Goal: Task Accomplishment & Management: Manage account settings

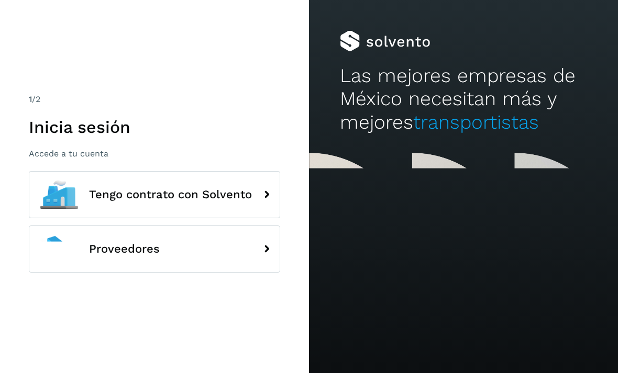
scroll to position [34, 0]
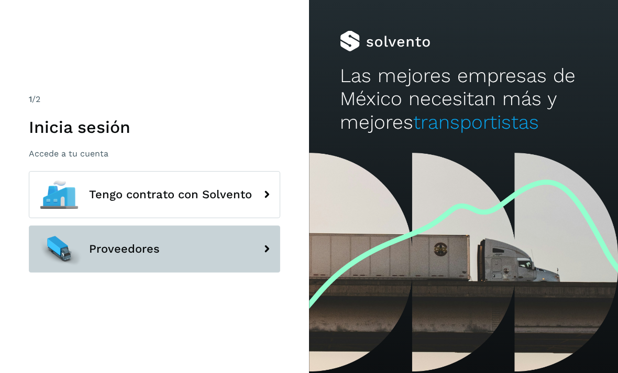
click at [129, 243] on span "Proveedores" at bounding box center [124, 249] width 71 height 13
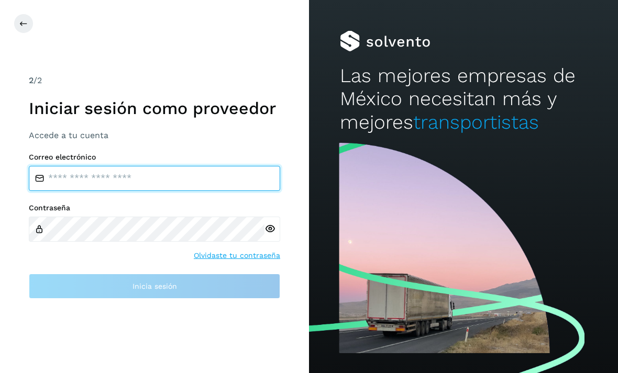
click at [96, 166] on input "email" at bounding box center [154, 178] width 251 height 25
type input "**********"
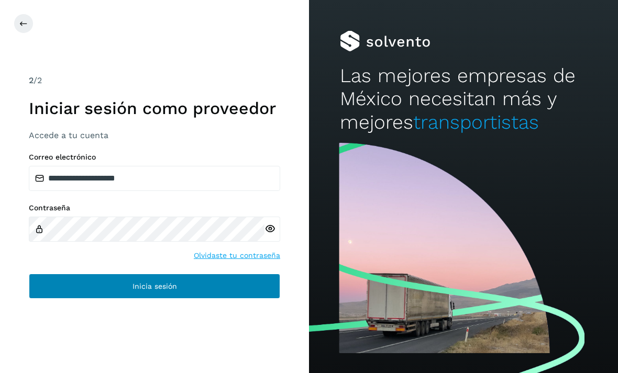
click at [129, 277] on button "Inicia sesión" at bounding box center [154, 286] width 251 height 25
click at [209, 278] on button "Inicia sesión" at bounding box center [154, 286] width 251 height 25
click at [229, 274] on button "Inicia sesión" at bounding box center [154, 286] width 251 height 25
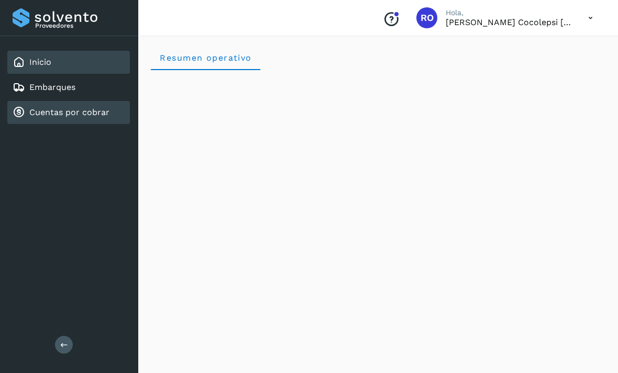
click at [69, 120] on div "Cuentas por cobrar" at bounding box center [68, 112] width 123 height 23
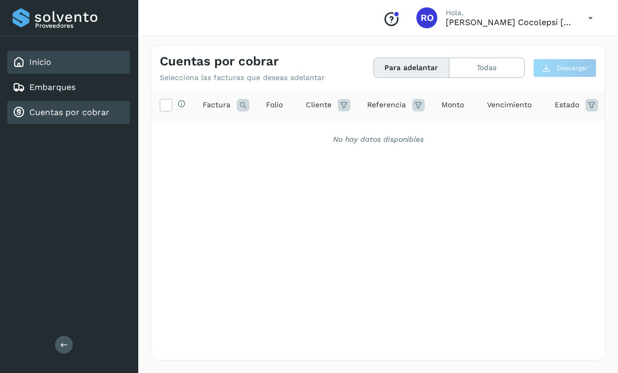
click at [95, 54] on div "Inicio" at bounding box center [68, 62] width 123 height 23
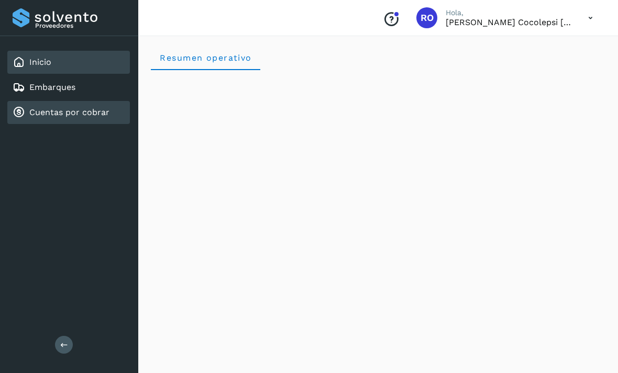
click at [84, 120] on div "Cuentas por cobrar" at bounding box center [68, 112] width 123 height 23
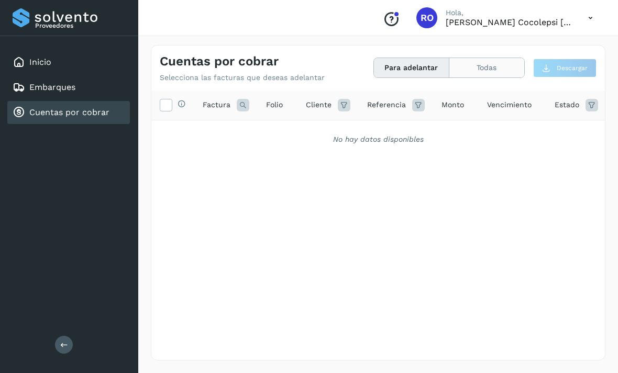
click at [469, 70] on button "Todas" at bounding box center [486, 67] width 75 height 19
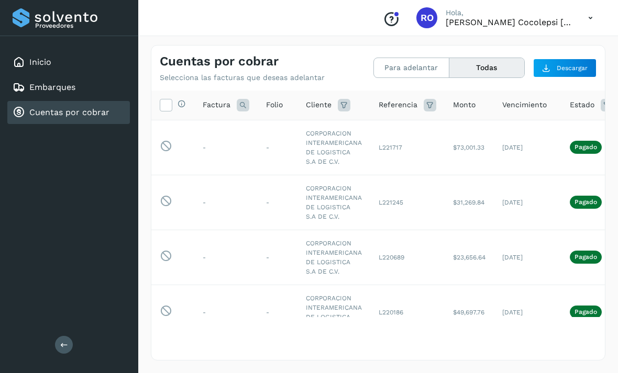
click at [483, 69] on button "Todas" at bounding box center [486, 67] width 75 height 19
click at [428, 61] on button "Para adelantar" at bounding box center [411, 67] width 75 height 19
